Goal: Download file/media

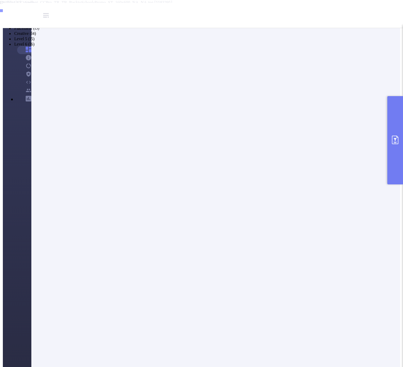
scroll to position [71, 0]
click at [145, 20] on li "New Value Only" at bounding box center [208, 17] width 389 height 5
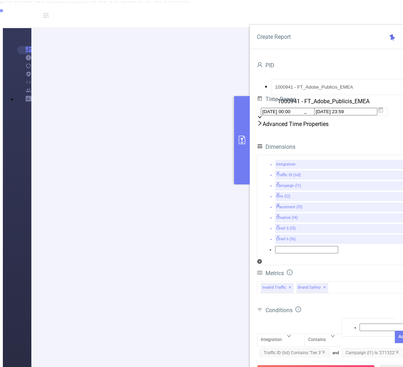
drag, startPoint x: 245, startPoint y: 164, endPoint x: 249, endPoint y: 172, distance: 8.8
click at [245, 163] on button "primary" at bounding box center [242, 140] width 16 height 88
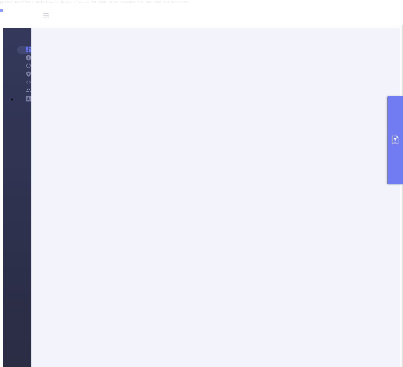
drag, startPoint x: 372, startPoint y: 199, endPoint x: 371, endPoint y: 207, distance: 7.9
click at [149, 15] on li "Separated Columns" at bounding box center [208, 12] width 389 height 5
